Goal: Task Accomplishment & Management: Use online tool/utility

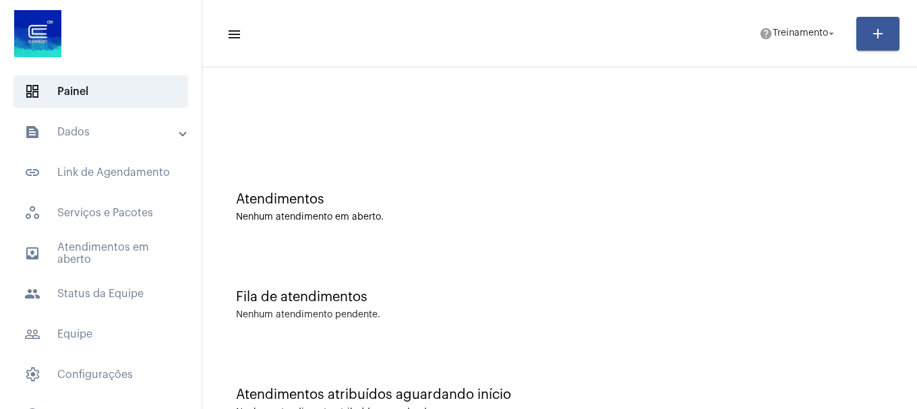
scroll to position [42, 0]
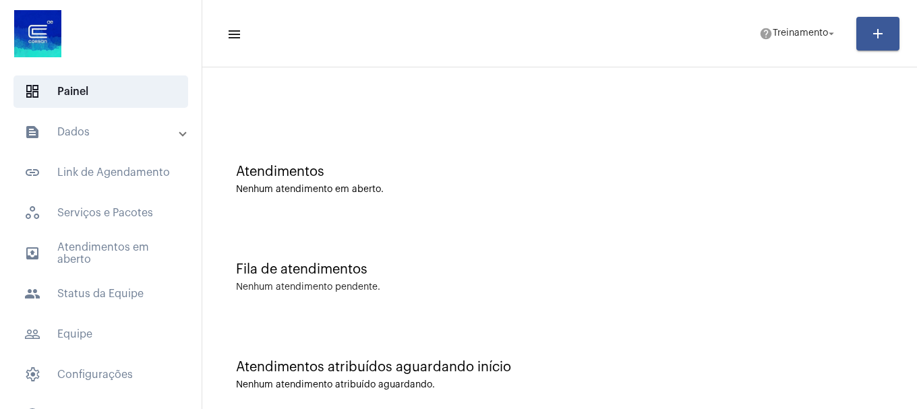
scroll to position [42, 0]
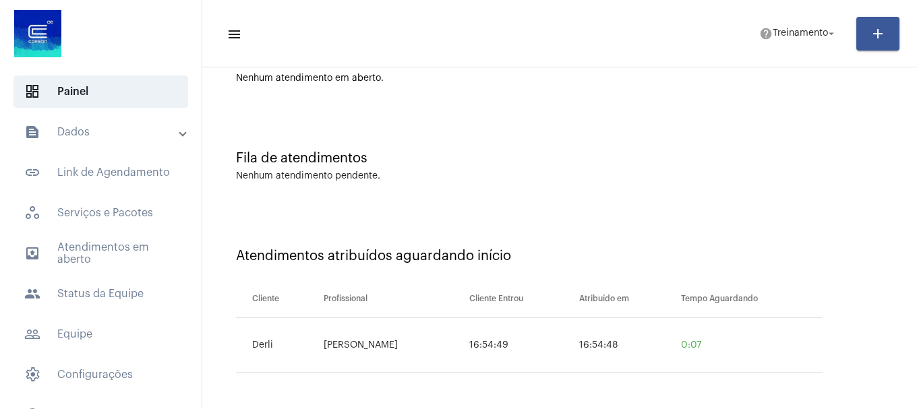
scroll to position [42, 0]
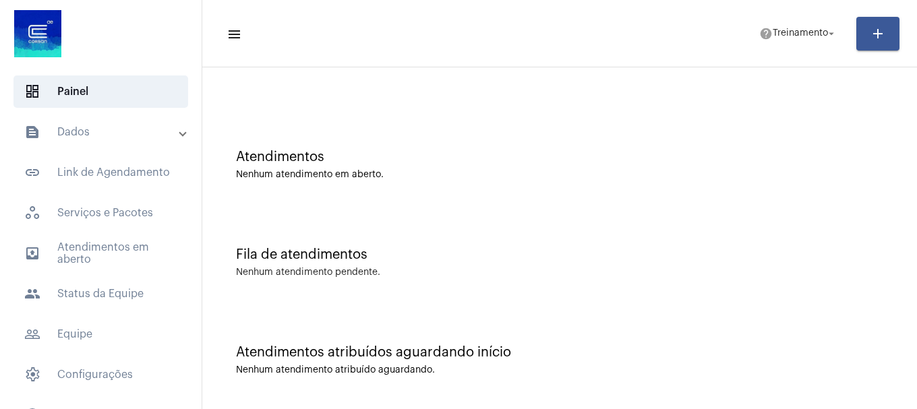
click at [712, 277] on div "Nenhum atendimento pendente." at bounding box center [560, 273] width 648 height 10
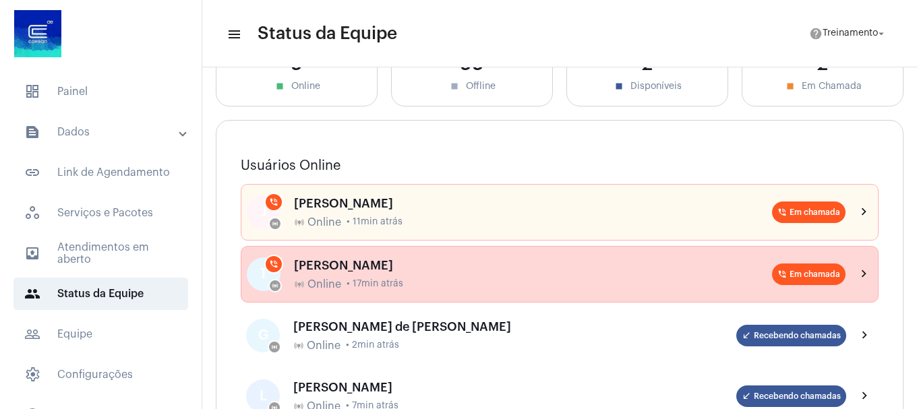
scroll to position [135, 0]
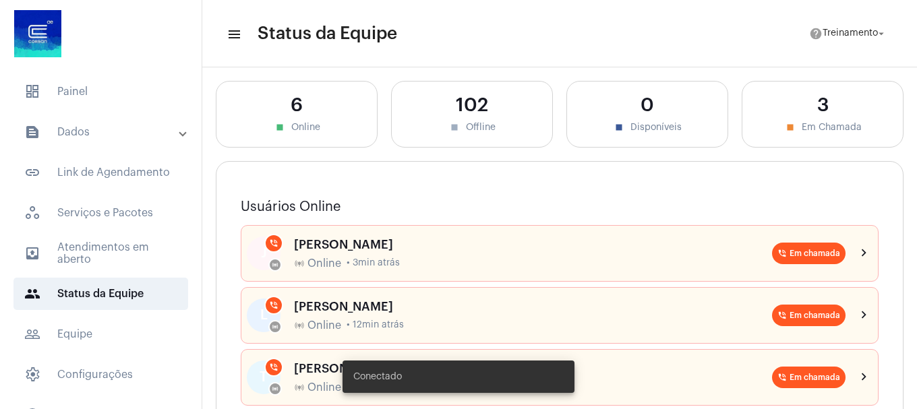
scroll to position [135, 0]
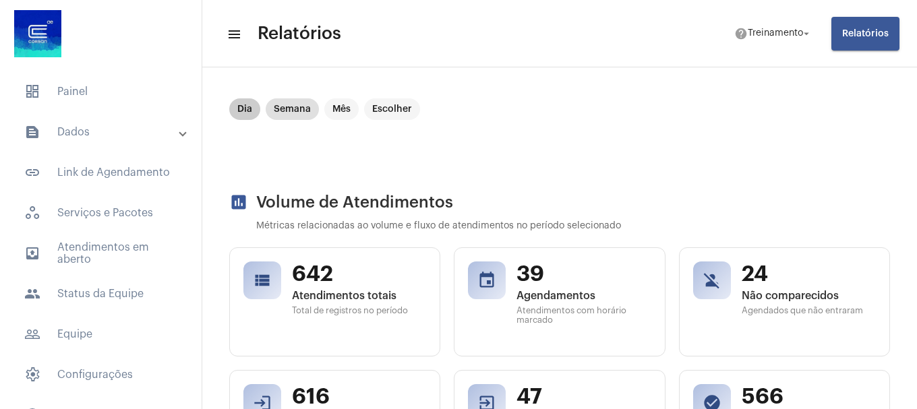
click at [246, 109] on mat-chip "Dia" at bounding box center [244, 109] width 31 height 22
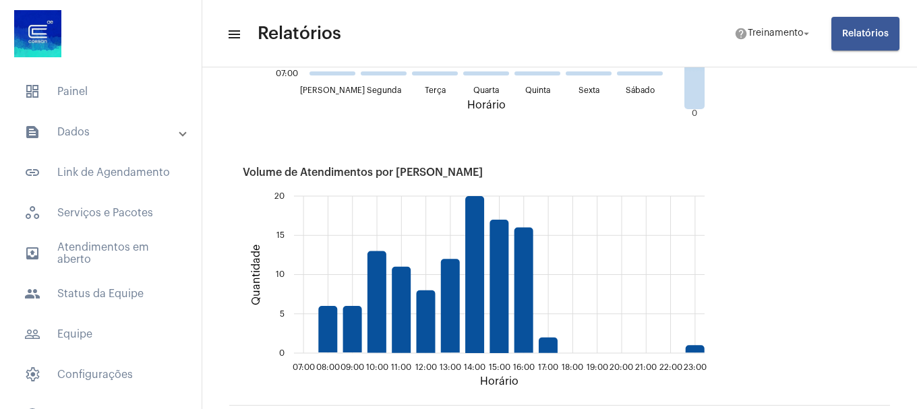
scroll to position [1821, 0]
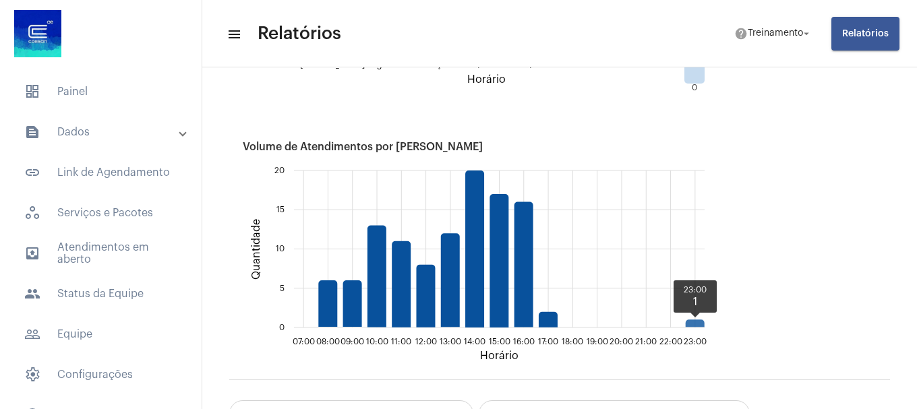
click at [698, 324] on icon "23:00 1" at bounding box center [695, 323] width 19 height 7
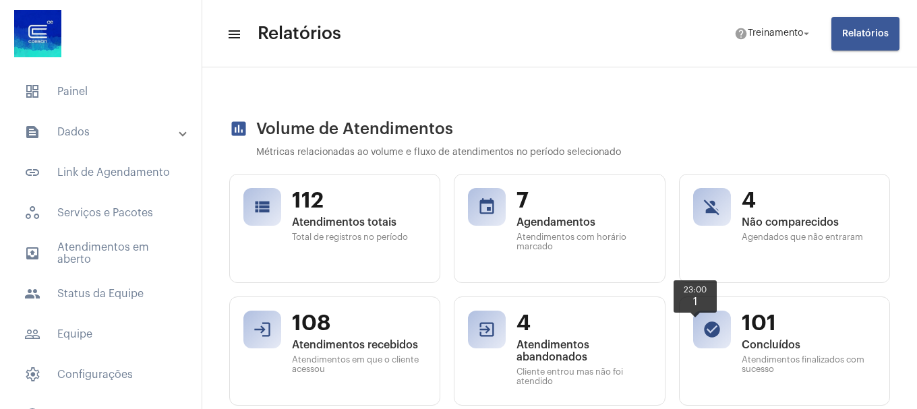
scroll to position [0, 0]
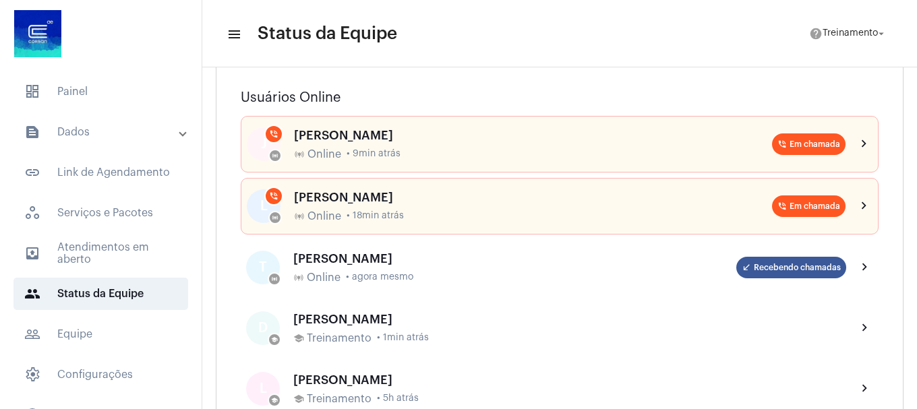
scroll to position [135, 0]
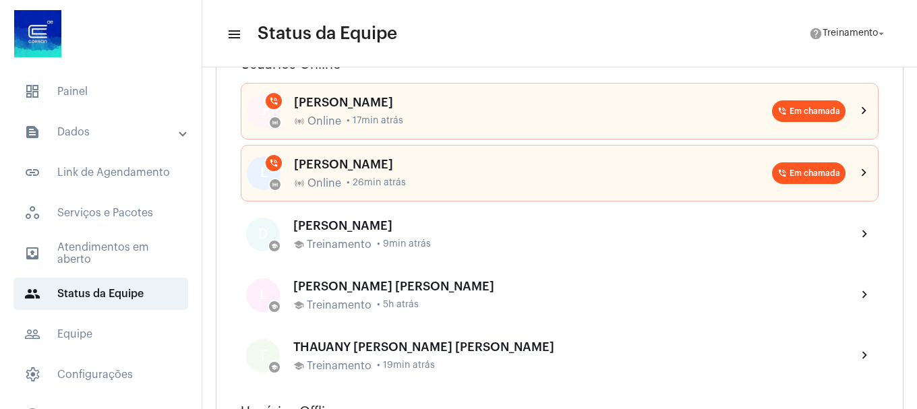
scroll to position [202, 0]
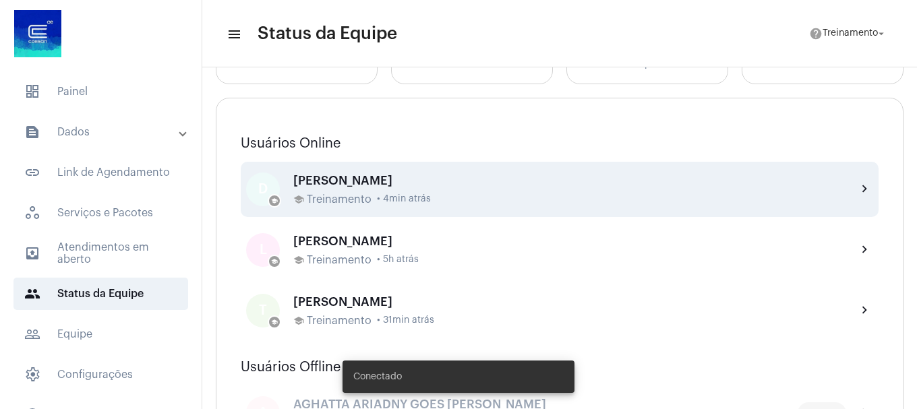
scroll to position [135, 0]
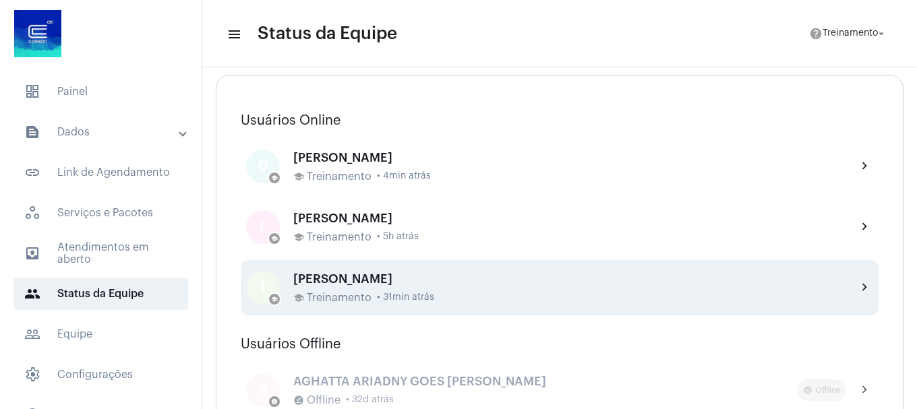
click at [861, 289] on mat-icon "chevron_right" at bounding box center [865, 288] width 16 height 16
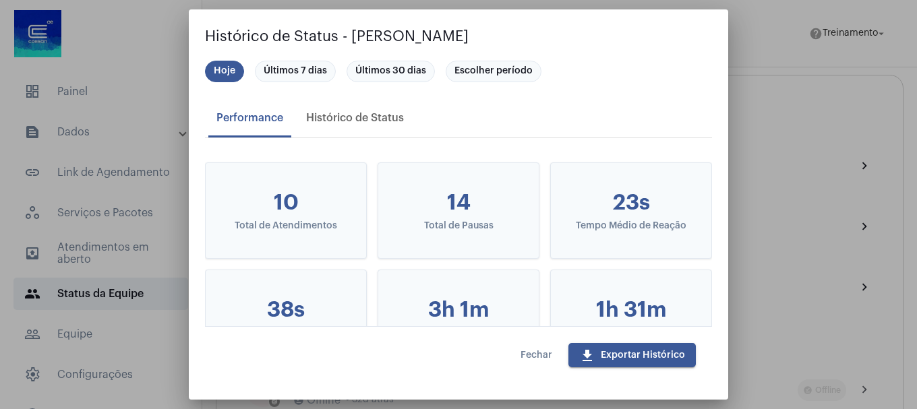
click at [518, 357] on button "Fechar" at bounding box center [536, 355] width 53 height 24
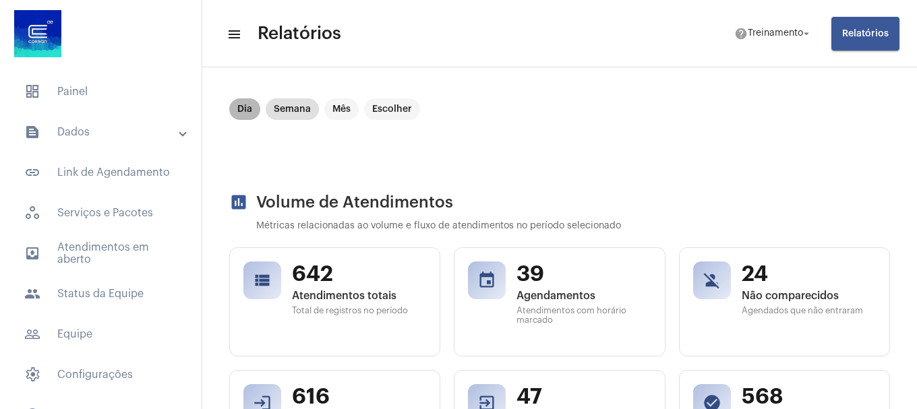
click at [241, 109] on mat-chip "Dia" at bounding box center [244, 109] width 31 height 22
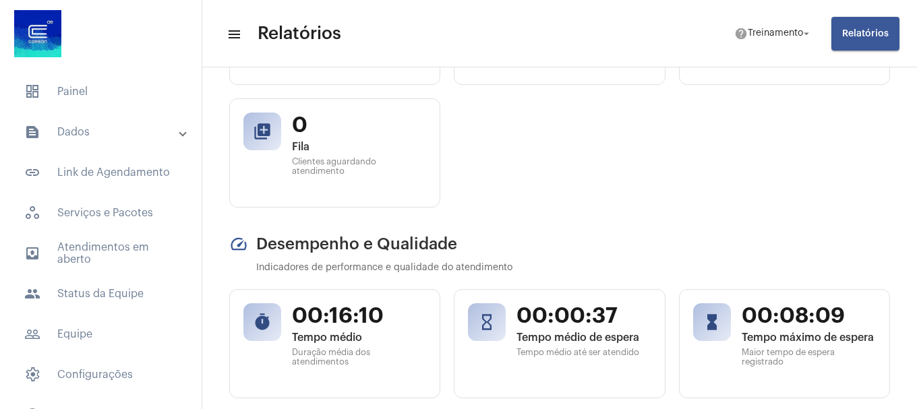
scroll to position [405, 0]
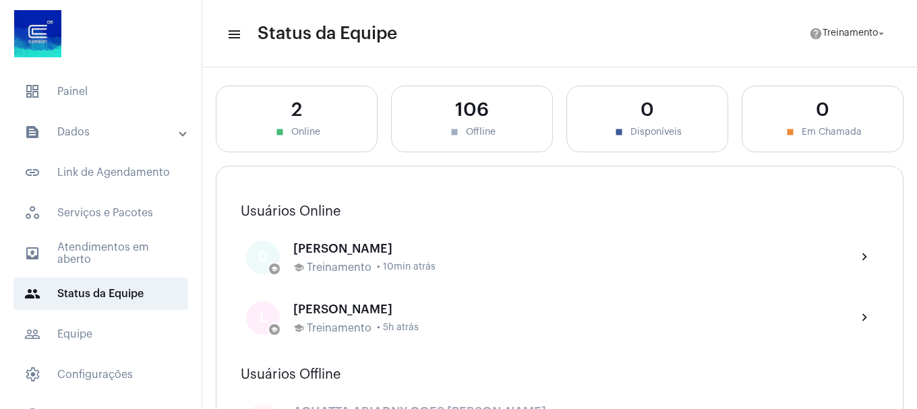
scroll to position [67, 0]
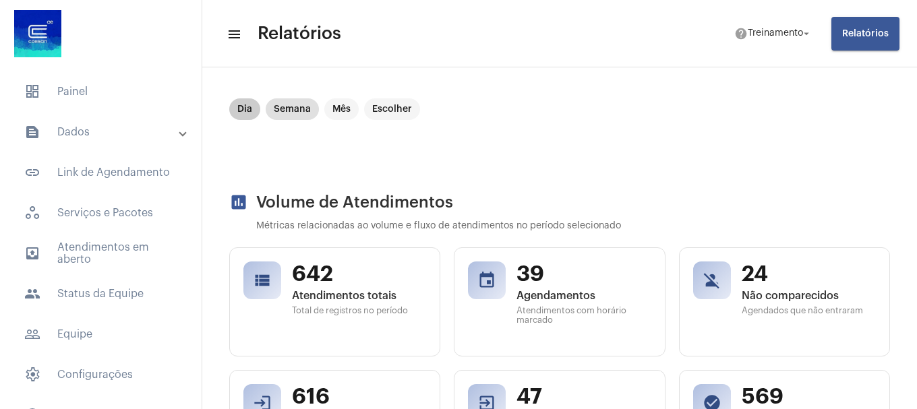
click at [248, 115] on mat-chip "Dia" at bounding box center [244, 109] width 31 height 22
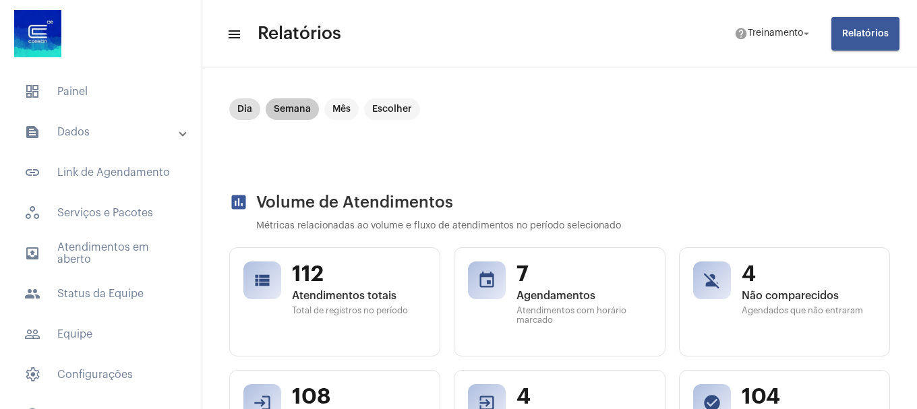
click at [292, 117] on mat-chip "Semana" at bounding box center [292, 109] width 53 height 22
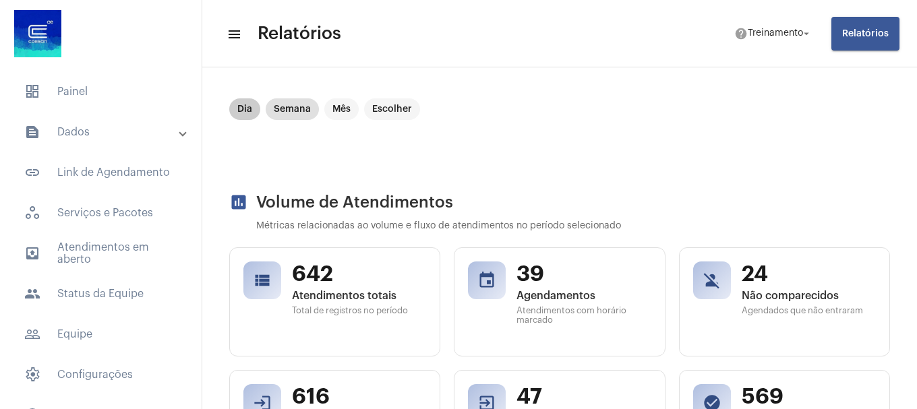
click at [241, 104] on mat-chip "Dia" at bounding box center [244, 109] width 31 height 22
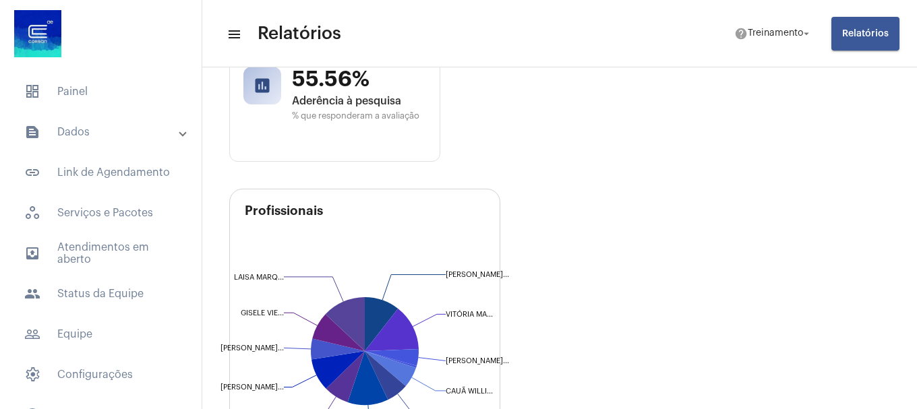
scroll to position [944, 0]
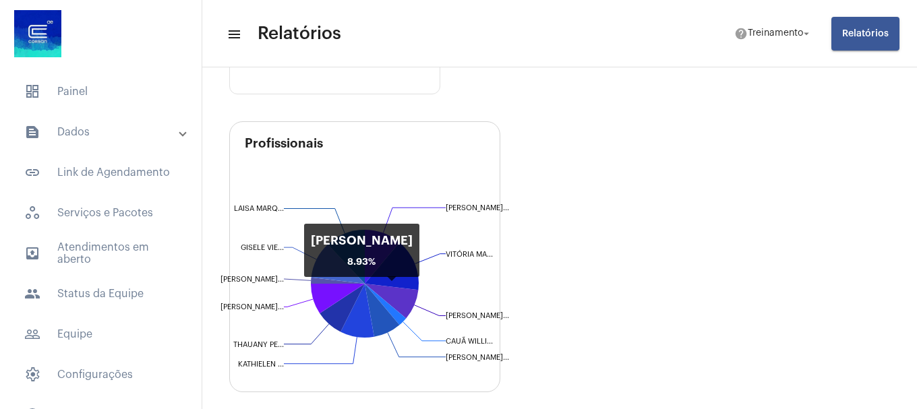
click at [405, 306] on icon at bounding box center [391, 301] width 53 height 34
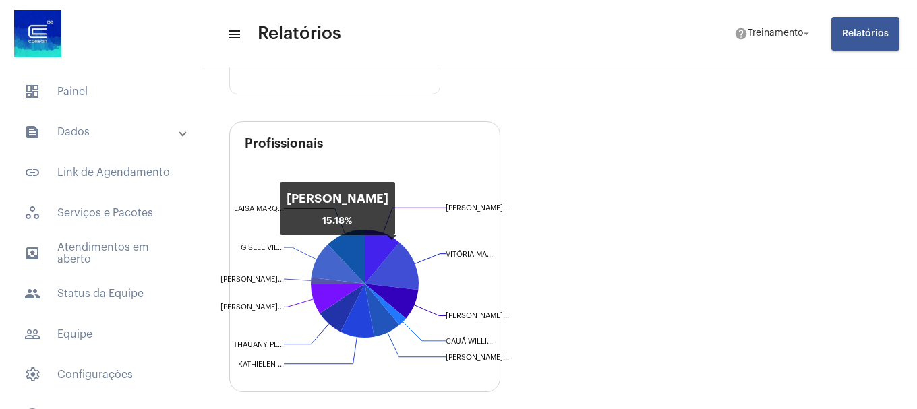
click at [405, 275] on icon at bounding box center [392, 266] width 54 height 48
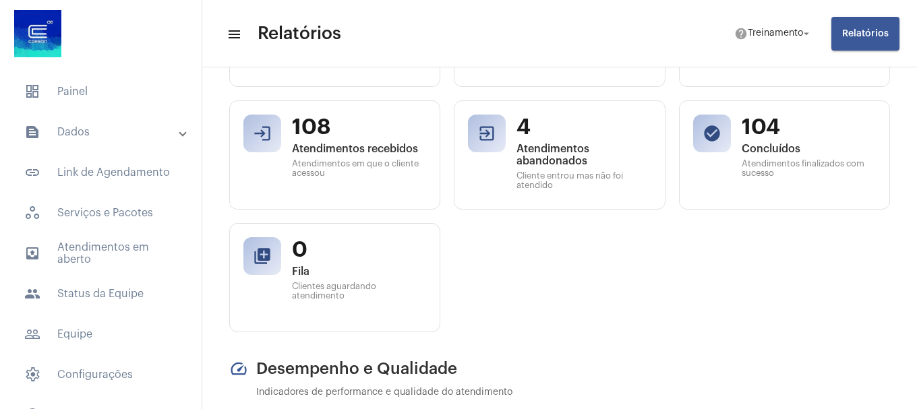
scroll to position [0, 0]
